Goal: Information Seeking & Learning: Understand process/instructions

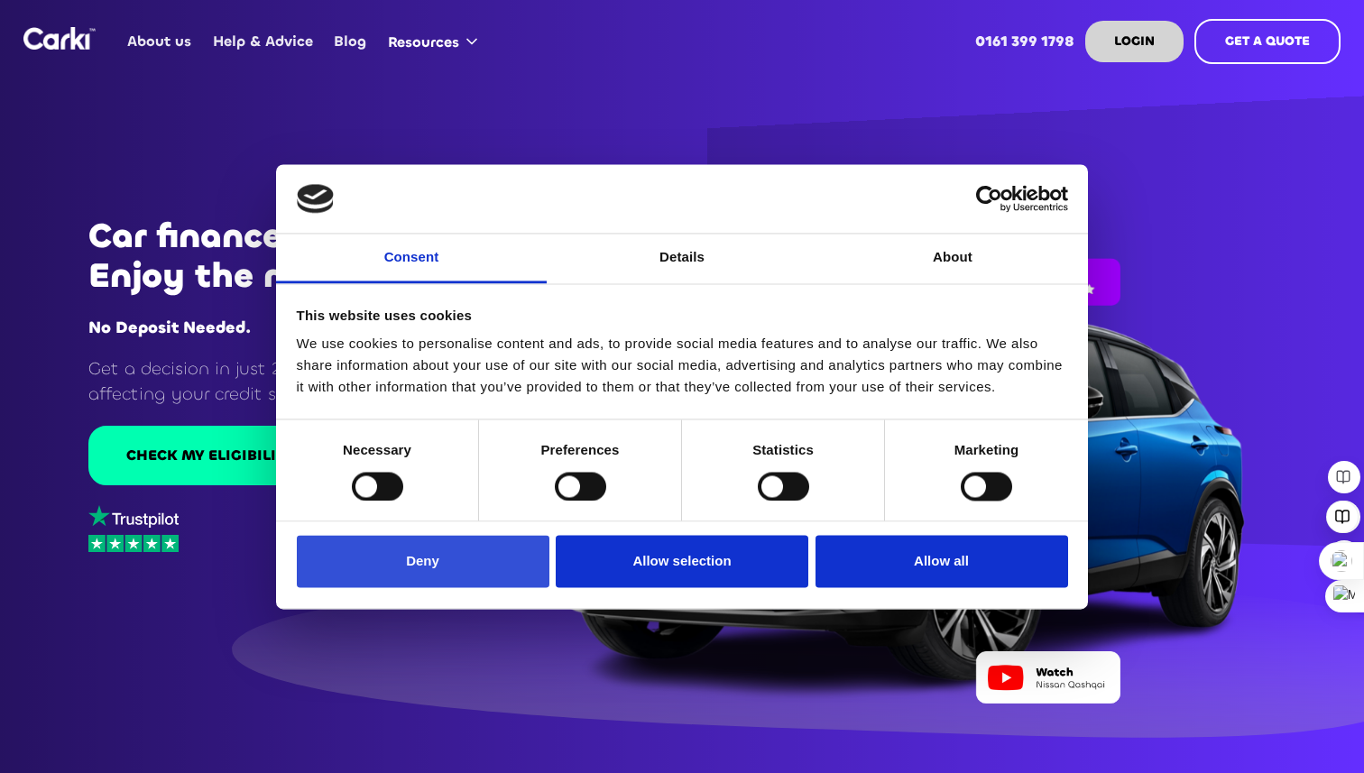
click at [402, 560] on button "Deny" at bounding box center [423, 562] width 253 height 52
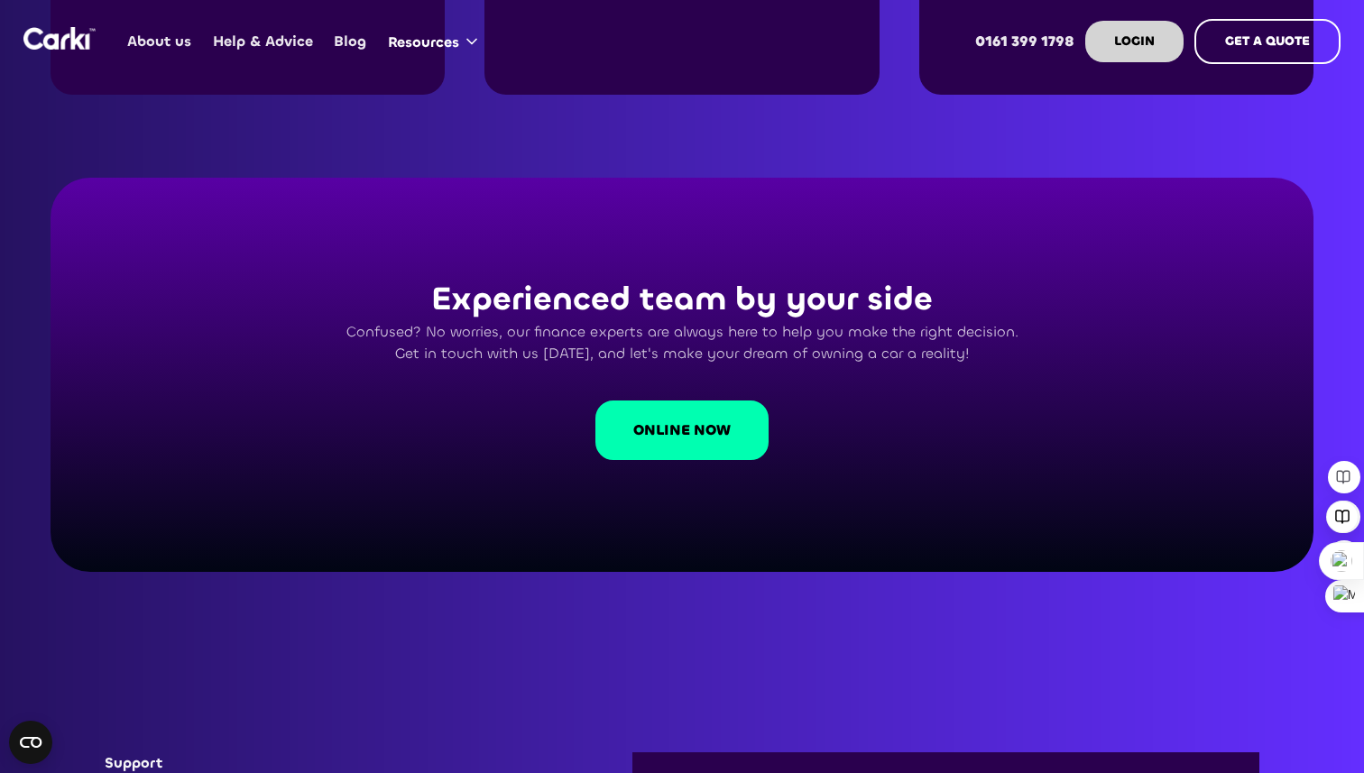
scroll to position [5507, 0]
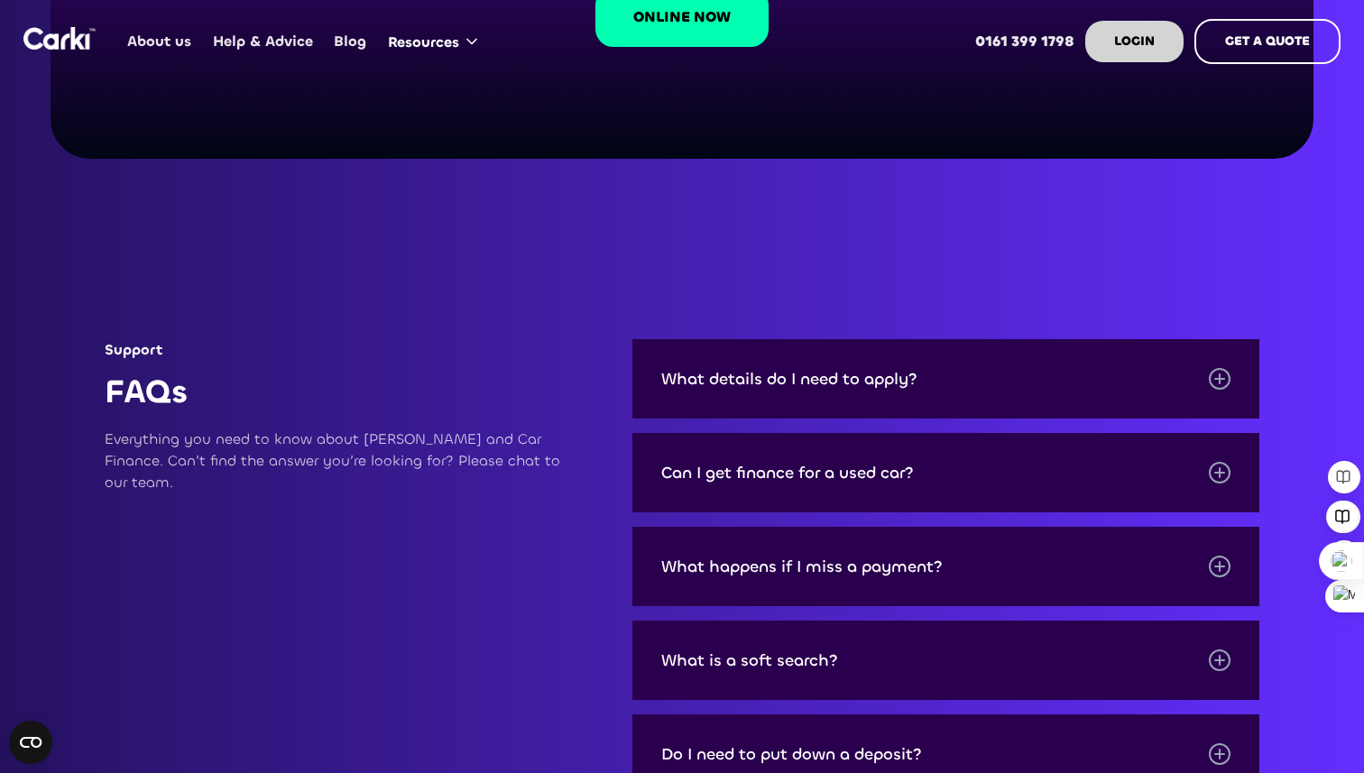
click at [928, 529] on div "What happens if I miss a payment?" at bounding box center [945, 566] width 627 height 79
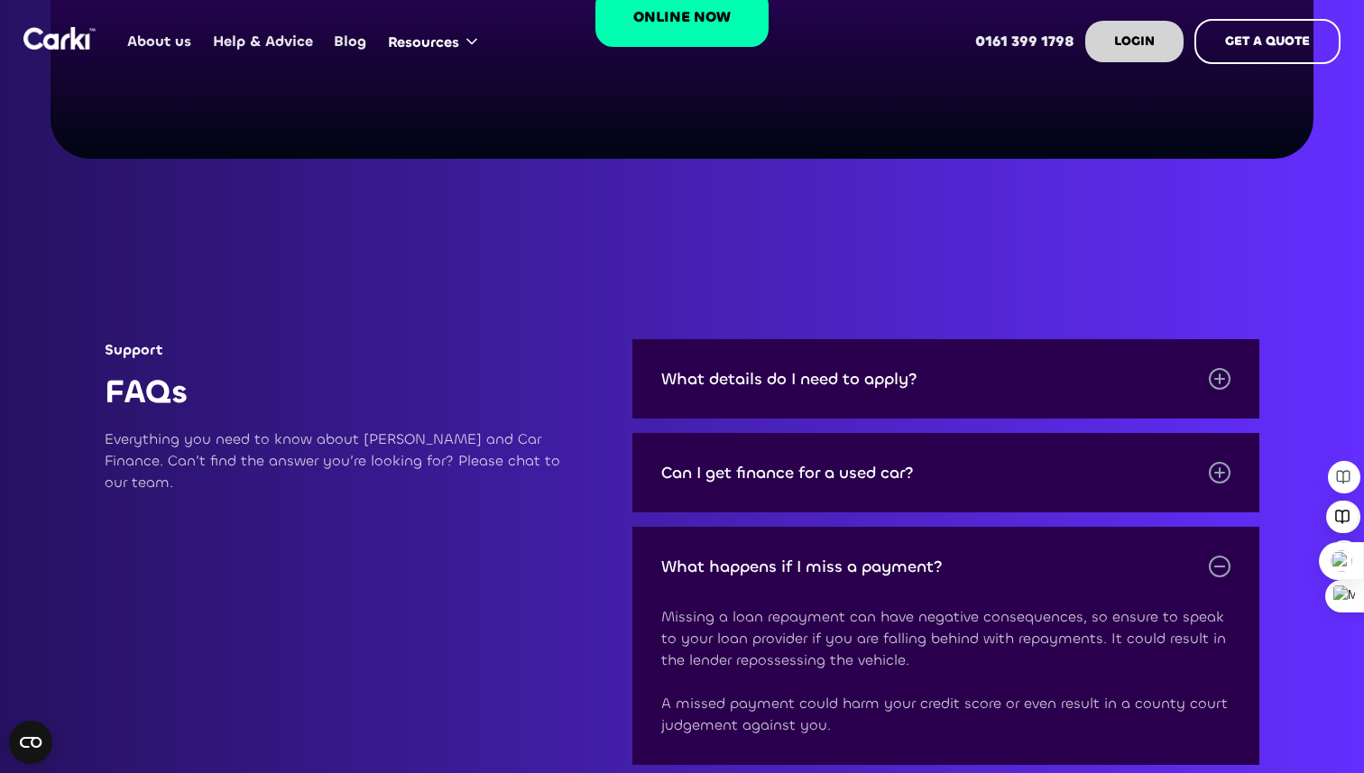
click at [928, 529] on div "What happens if I miss a payment?" at bounding box center [945, 566] width 627 height 79
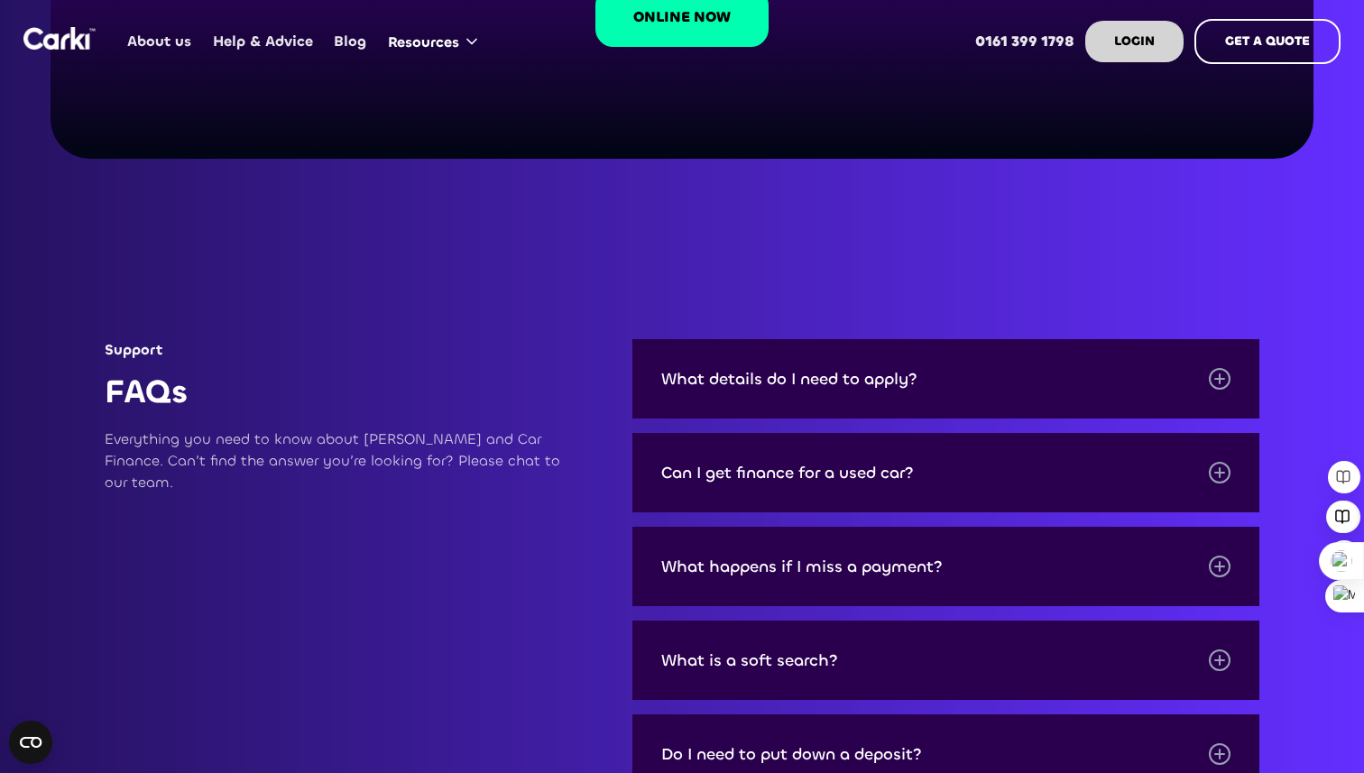
click at [954, 455] on div "Can I get finance for a used car?" at bounding box center [945, 472] width 627 height 79
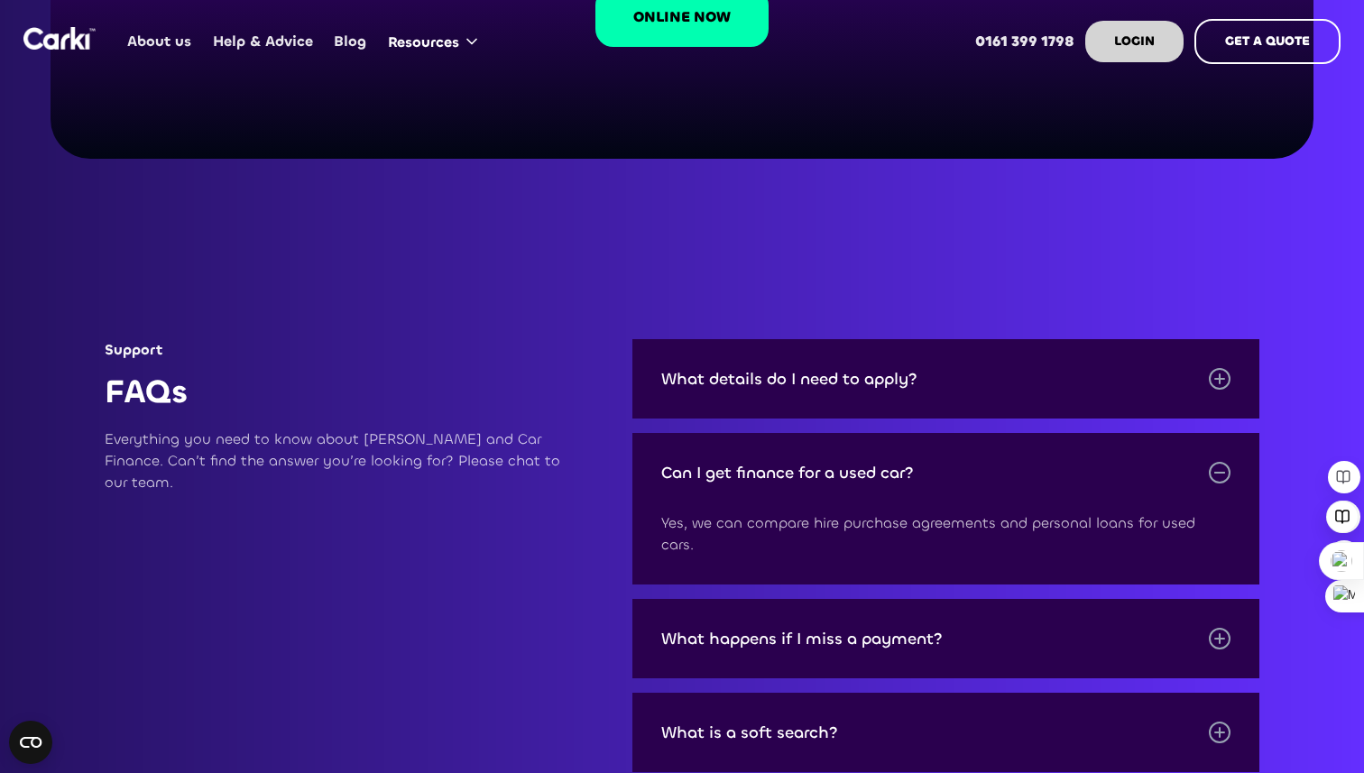
click at [953, 449] on div "Can I get finance for a used car?" at bounding box center [945, 472] width 627 height 79
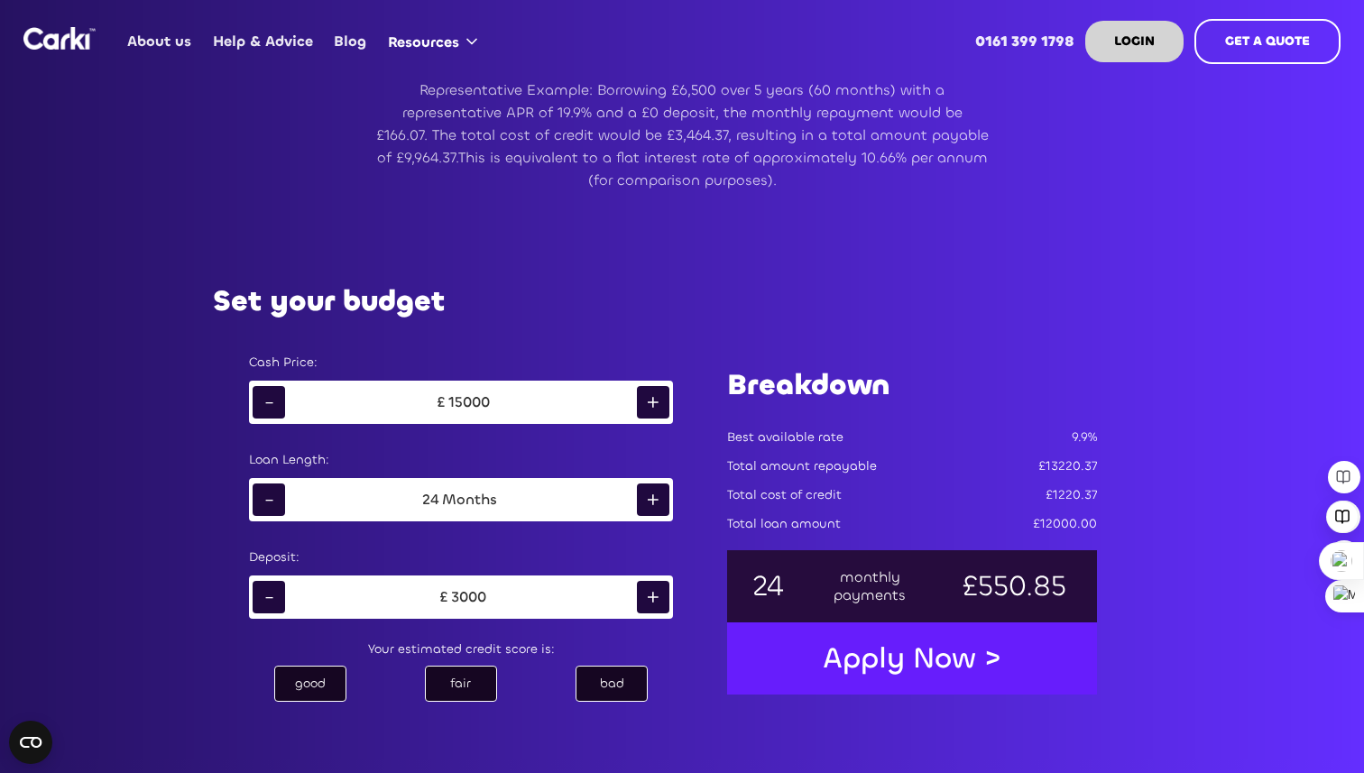
scroll to position [872, 0]
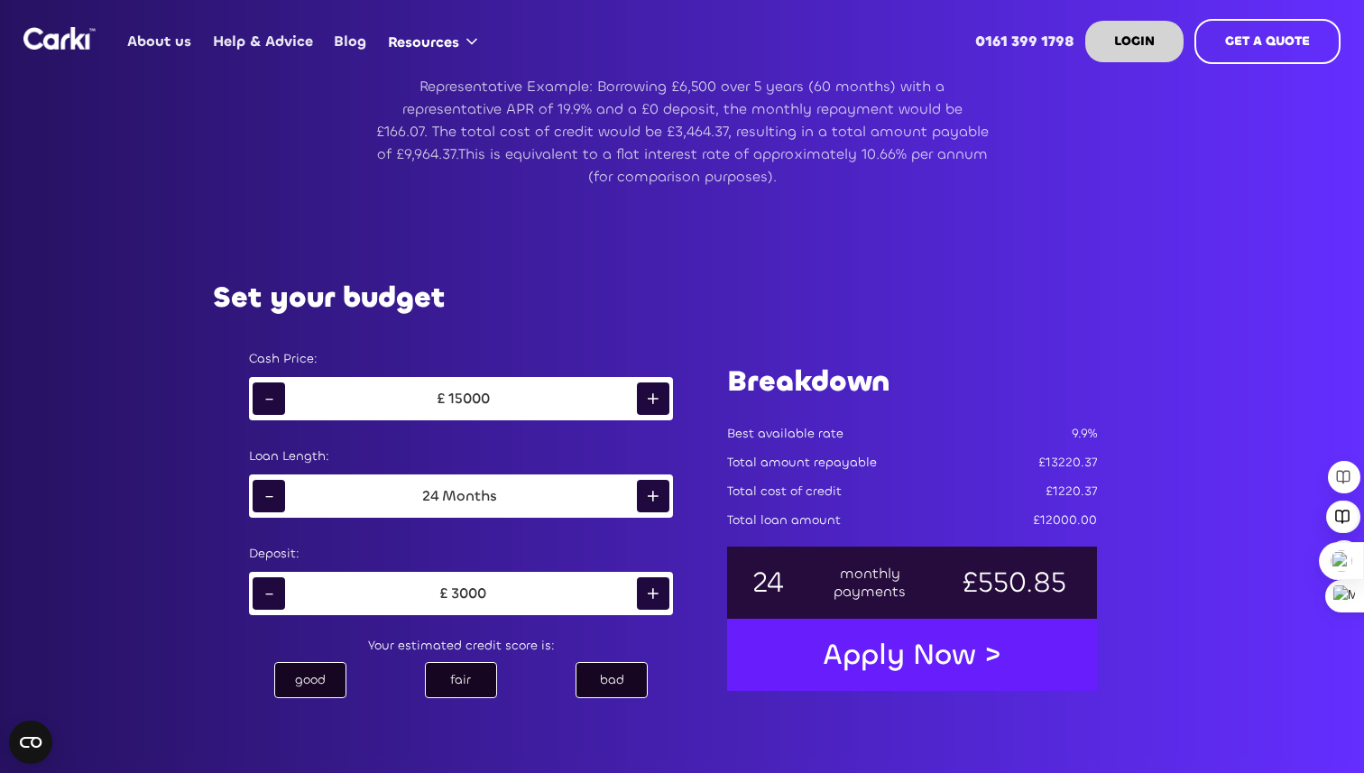
click at [649, 493] on div "+" at bounding box center [653, 496] width 32 height 32
click at [657, 496] on div "+" at bounding box center [653, 496] width 32 height 32
click at [274, 598] on div "-" at bounding box center [269, 593] width 32 height 32
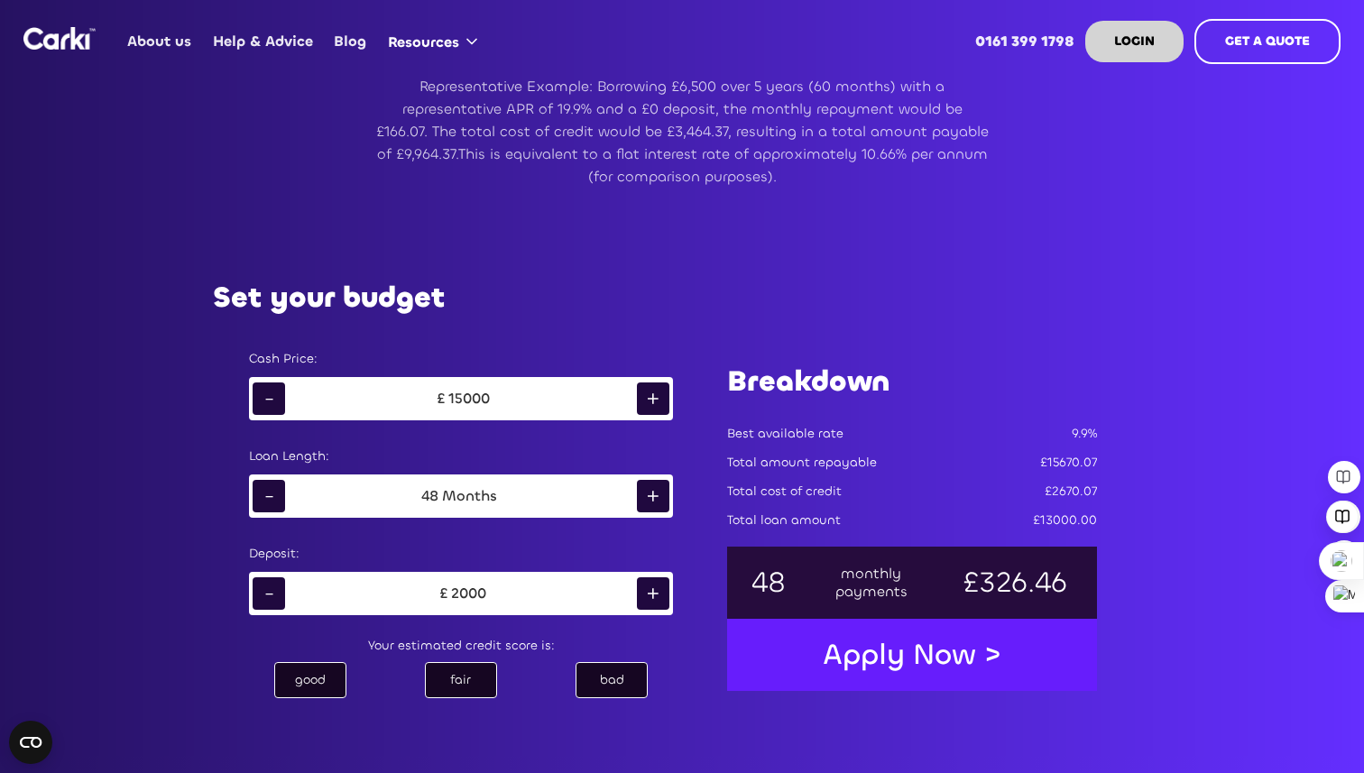
click at [274, 598] on div "-" at bounding box center [269, 593] width 32 height 32
click at [266, 403] on div "-" at bounding box center [269, 398] width 32 height 32
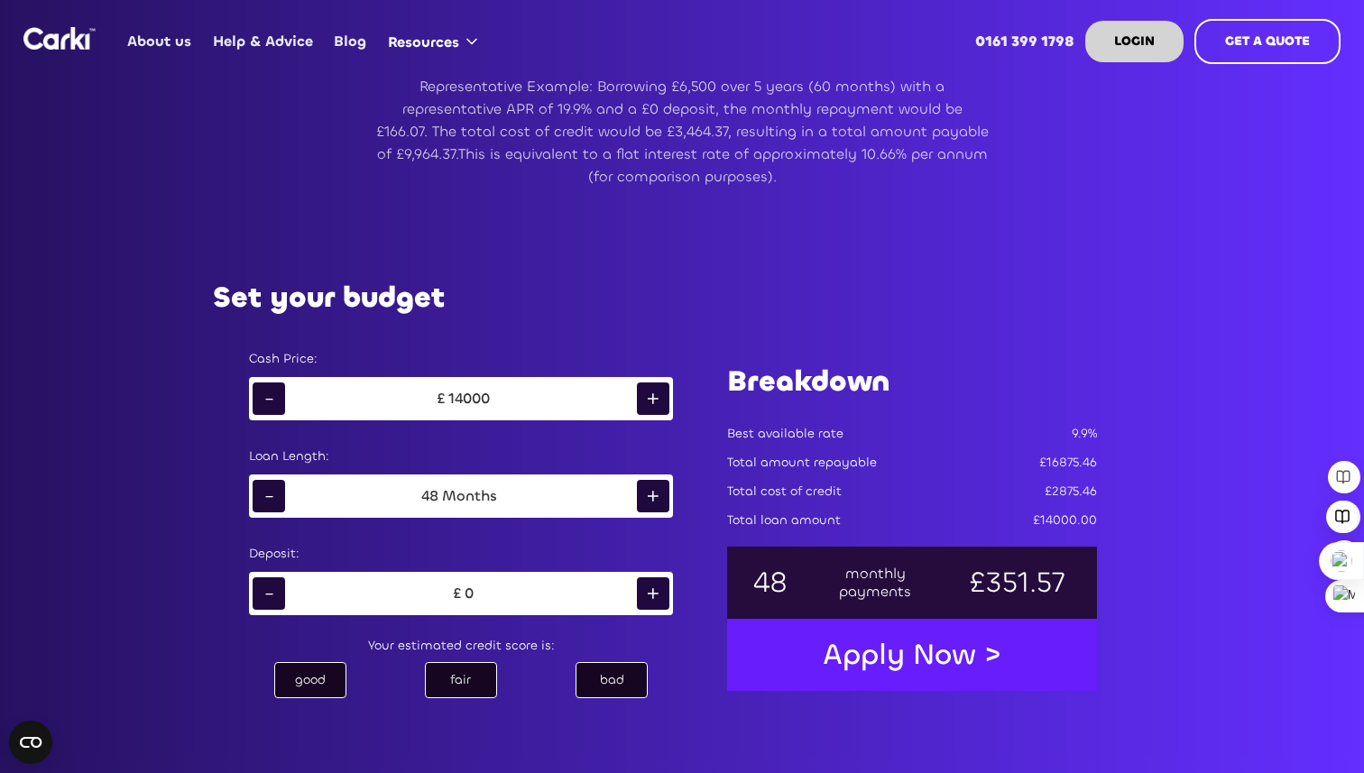
click at [266, 403] on div "-" at bounding box center [269, 398] width 32 height 32
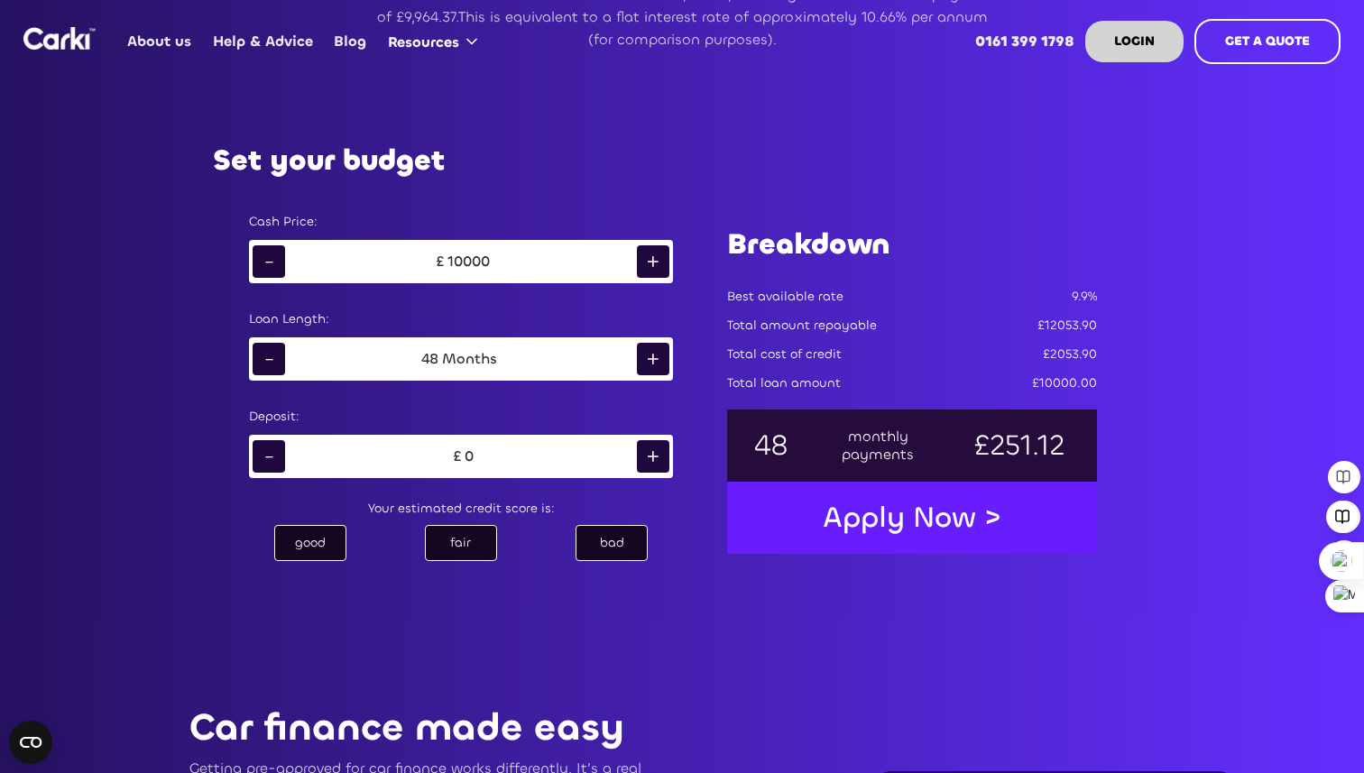
scroll to position [1010, 0]
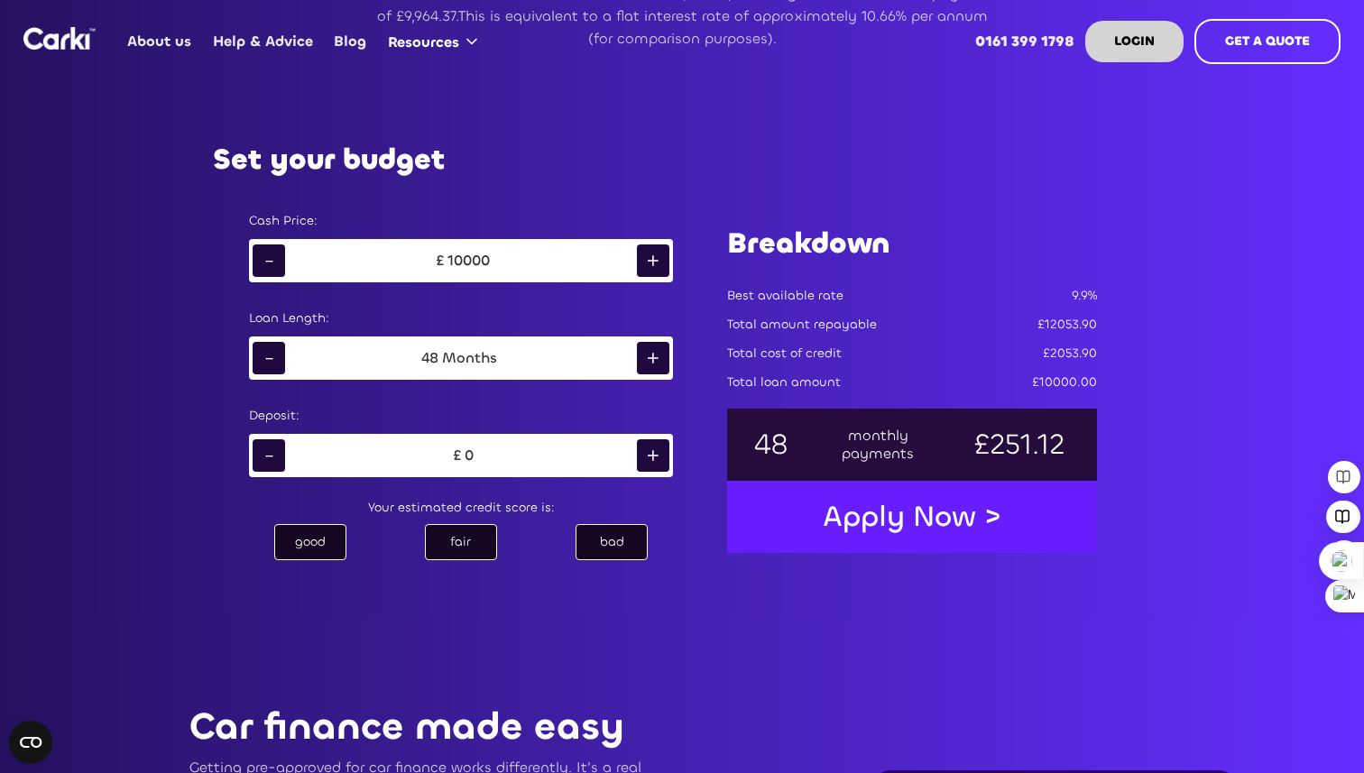
click at [466, 546] on div "fair" at bounding box center [461, 542] width 72 height 36
click at [302, 554] on div "good" at bounding box center [310, 542] width 72 height 36
click at [452, 557] on div "fair" at bounding box center [461, 542] width 72 height 36
click at [604, 550] on div "bad" at bounding box center [611, 542] width 72 height 36
click at [445, 551] on div "fair" at bounding box center [461, 542] width 72 height 36
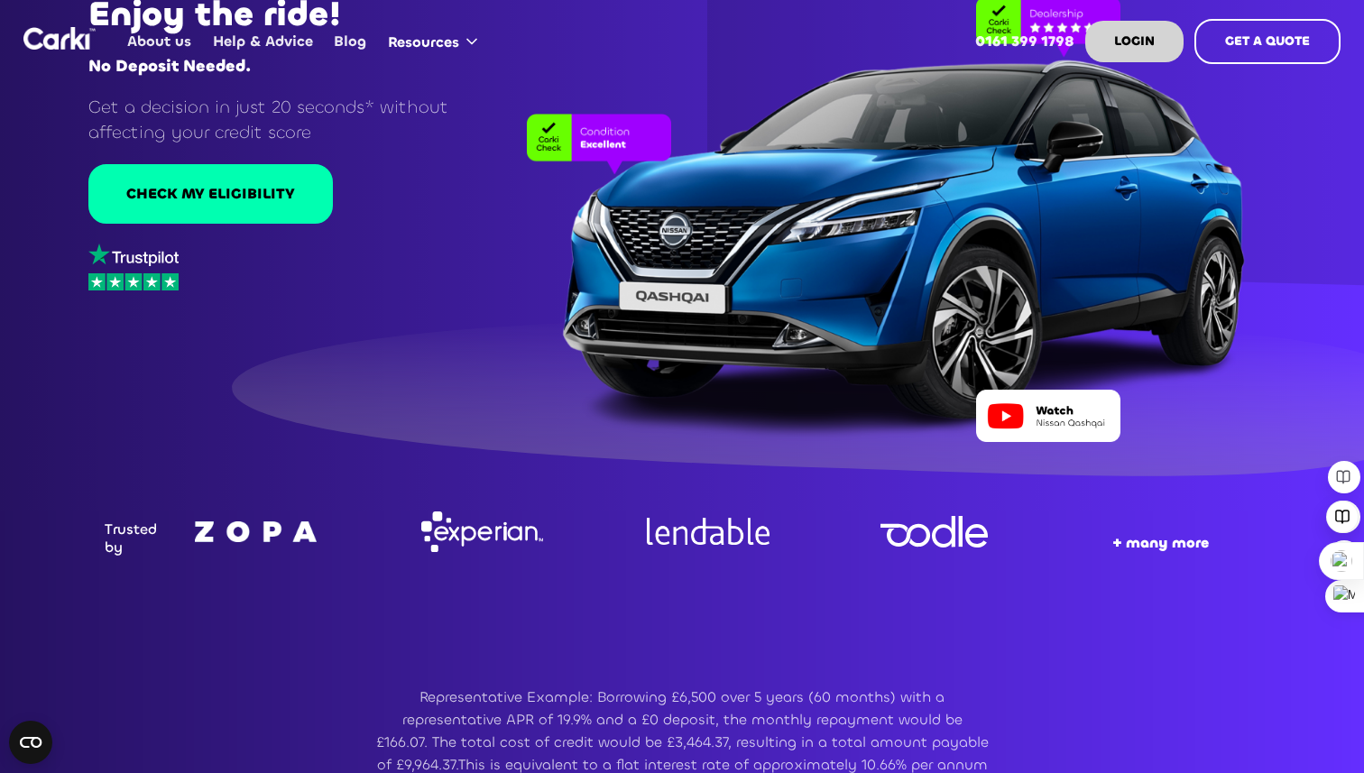
scroll to position [0, 0]
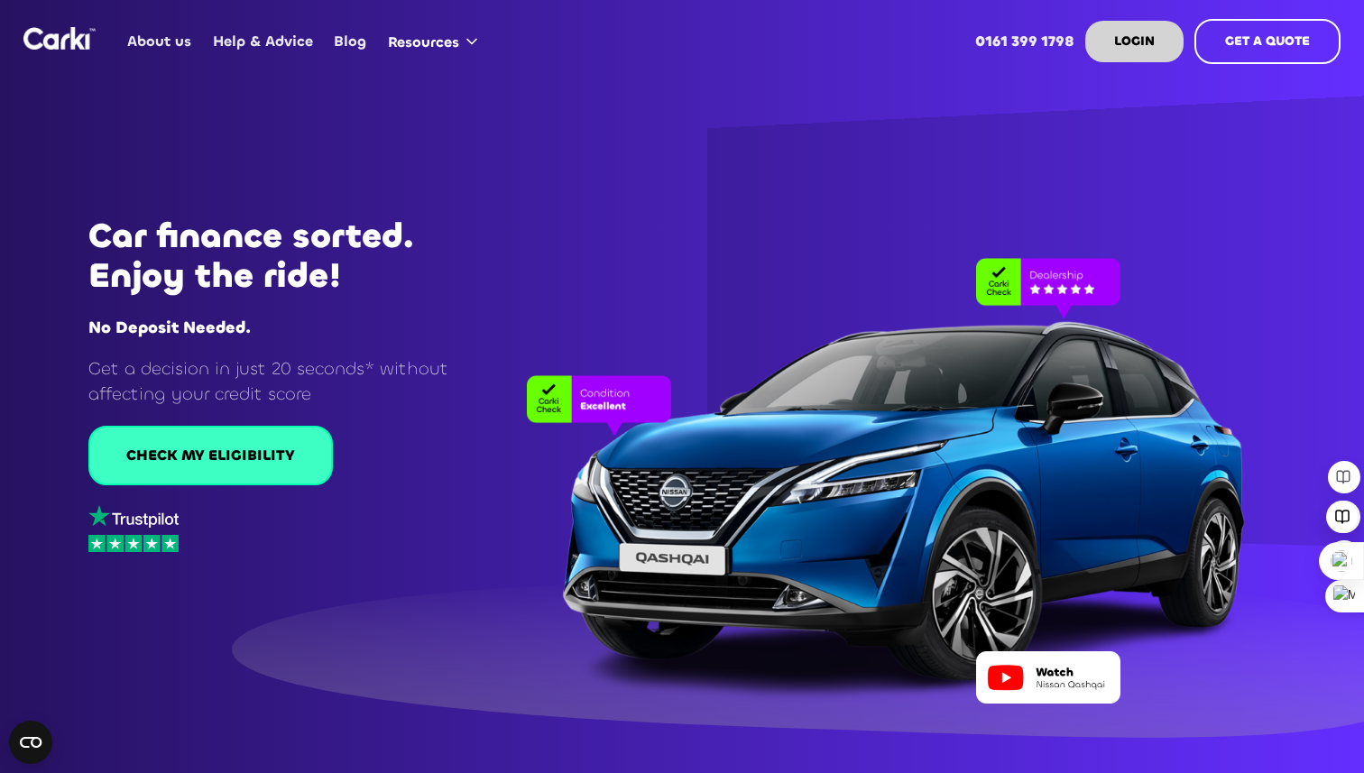
click at [304, 458] on link "CHECK MY ELIGIBILITY" at bounding box center [210, 456] width 244 height 60
